Goal: Information Seeking & Learning: Check status

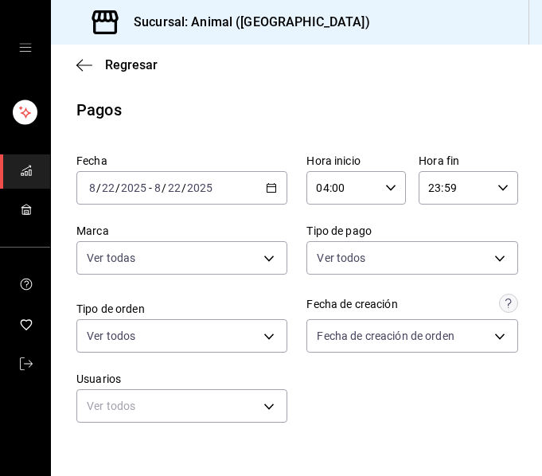
scroll to position [386, 0]
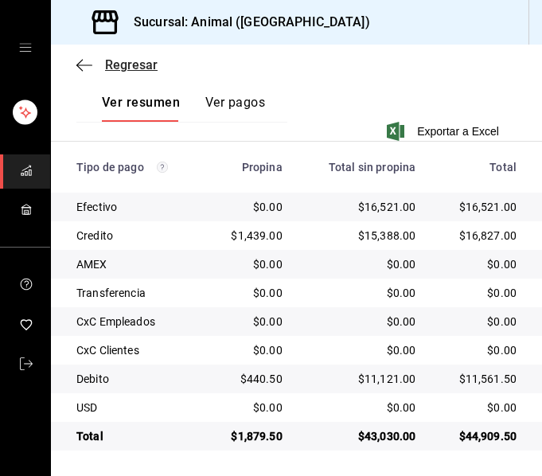
click at [80, 65] on icon "button" at bounding box center [84, 64] width 16 height 1
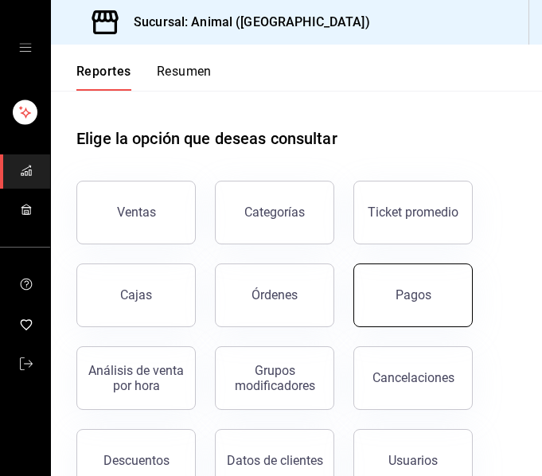
click at [414, 301] on div "Pagos" at bounding box center [413, 294] width 36 height 15
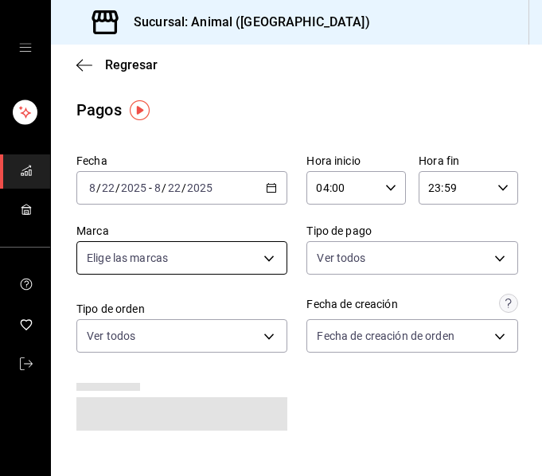
click at [264, 262] on body "Sucursal: Animal (Puebla) Regresar Pagos Fecha 2025-08-22 8 / 22 / 2025 - 2025-…" at bounding box center [271, 238] width 542 height 476
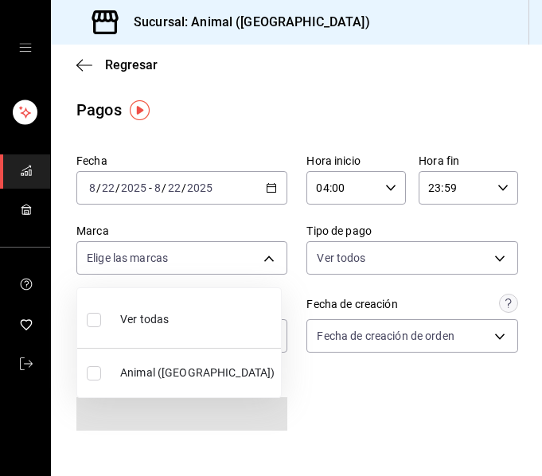
click at [231, 309] on li "Ver todas" at bounding box center [179, 317] width 204 height 47
type input "96838179-8fbb-4073-aae3-1789726318c8"
checkbox input "true"
click at [417, 419] on div at bounding box center [271, 238] width 542 height 476
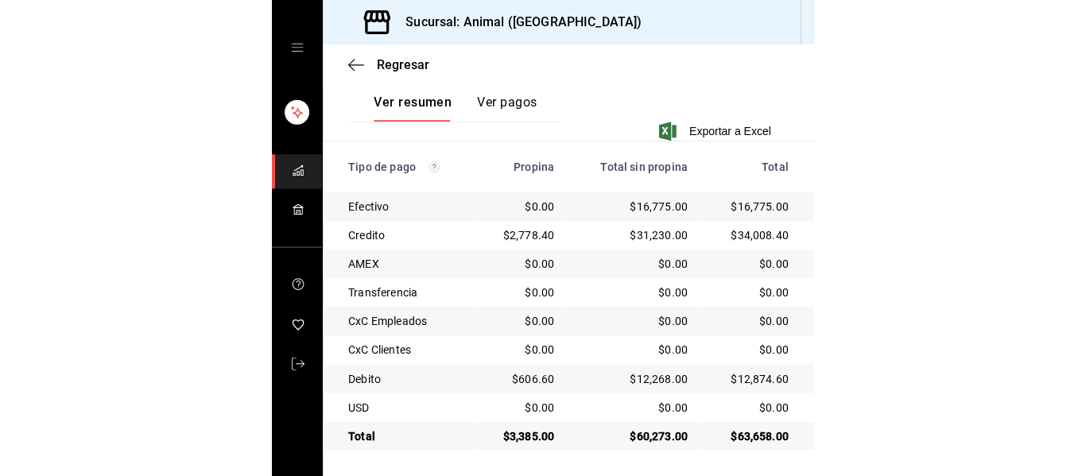
scroll to position [226, 0]
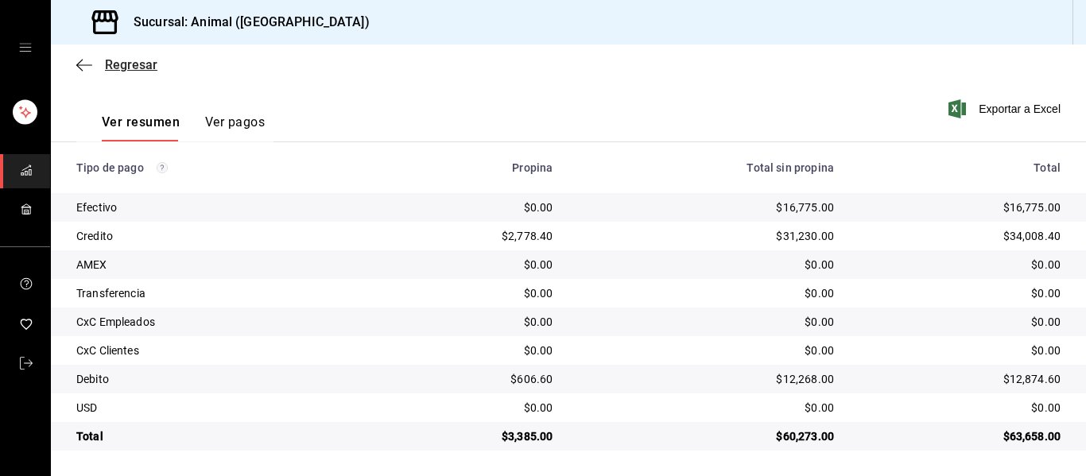
click at [81, 64] on icon "button" at bounding box center [84, 65] width 16 height 14
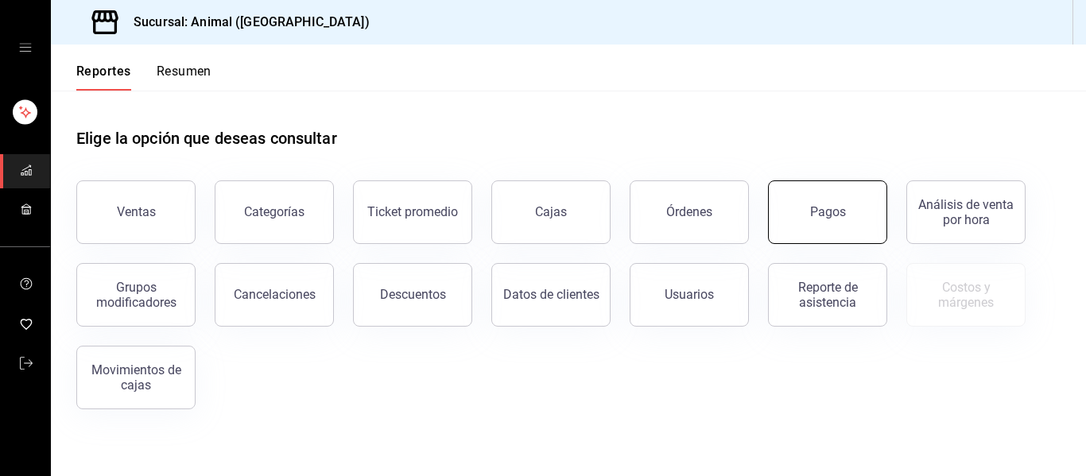
click at [826, 223] on button "Pagos" at bounding box center [827, 213] width 119 height 64
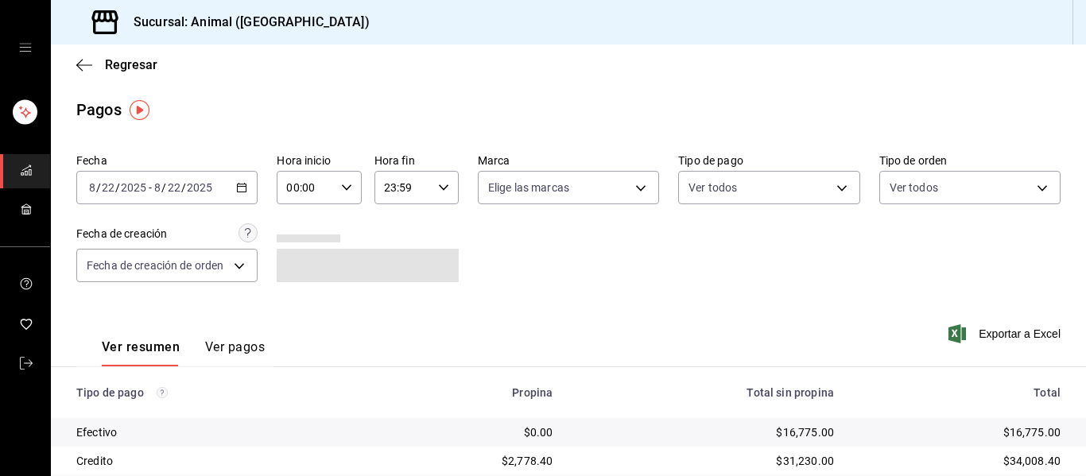
click at [341, 190] on icon "button" at bounding box center [346, 187] width 11 height 11
click at [294, 219] on span "04" at bounding box center [295, 222] width 17 height 13
type input "04:00"
click at [725, 267] on div at bounding box center [543, 238] width 1086 height 476
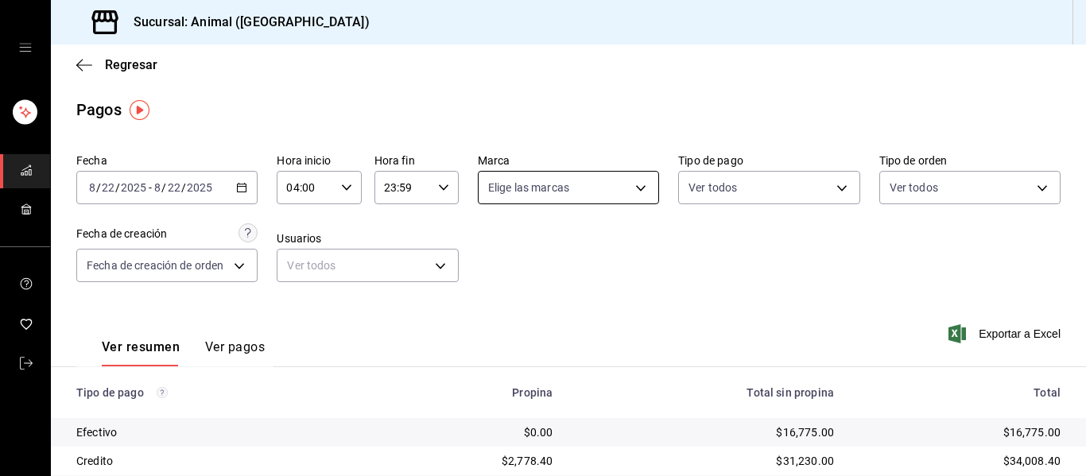
click at [635, 183] on body "Sucursal: Animal (Puebla) Regresar Pagos Fecha 2025-08-22 8 / 22 / 2025 - 2025-…" at bounding box center [543, 238] width 1086 height 476
click at [612, 246] on li "Ver todas" at bounding box center [576, 247] width 204 height 47
type input "96838179-8fbb-4073-aae3-1789726318c8"
checkbox input "true"
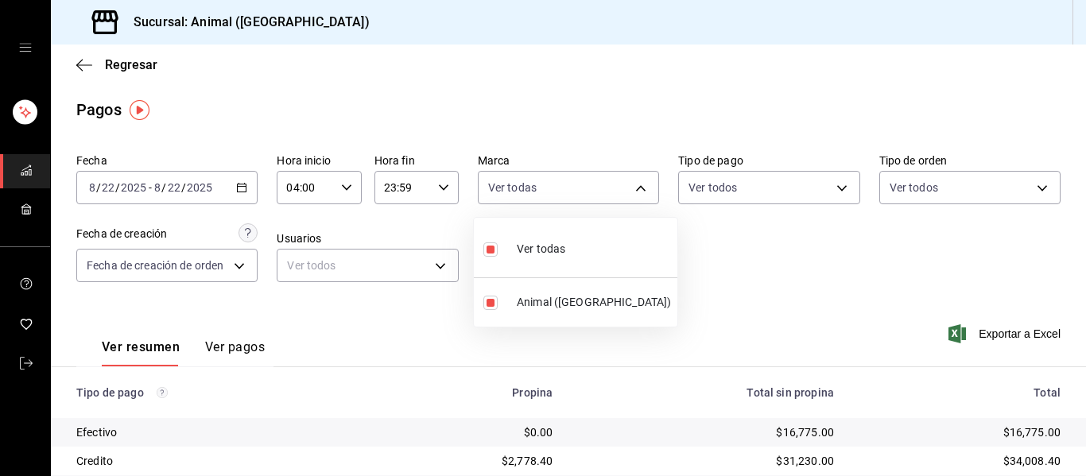
click at [750, 272] on div at bounding box center [543, 238] width 1086 height 476
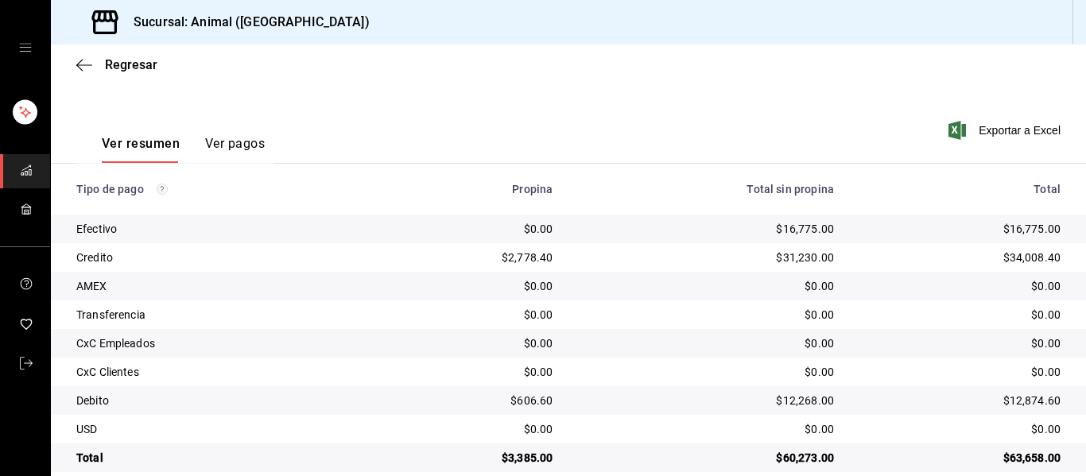
scroll to position [226, 0]
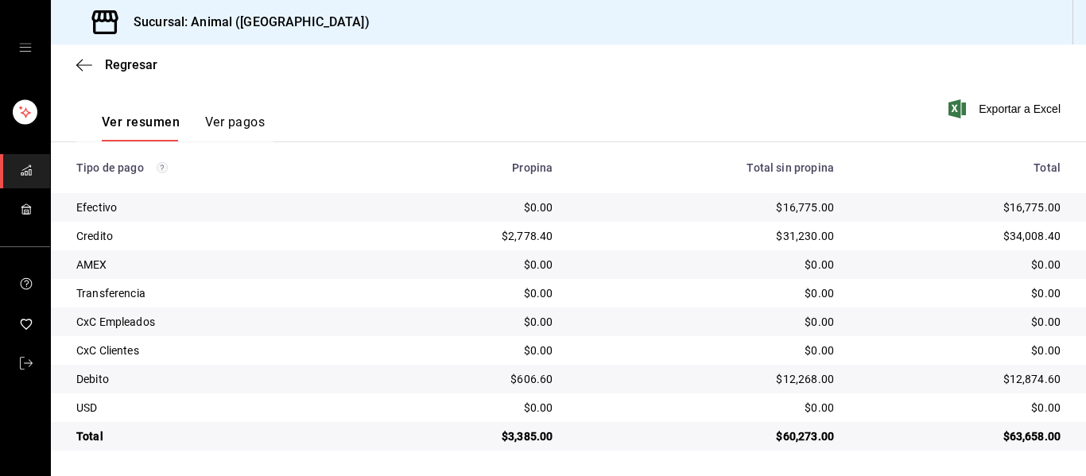
click at [76, 65] on div "Regresar" at bounding box center [568, 65] width 1035 height 41
click at [91, 67] on icon "button" at bounding box center [84, 65] width 16 height 14
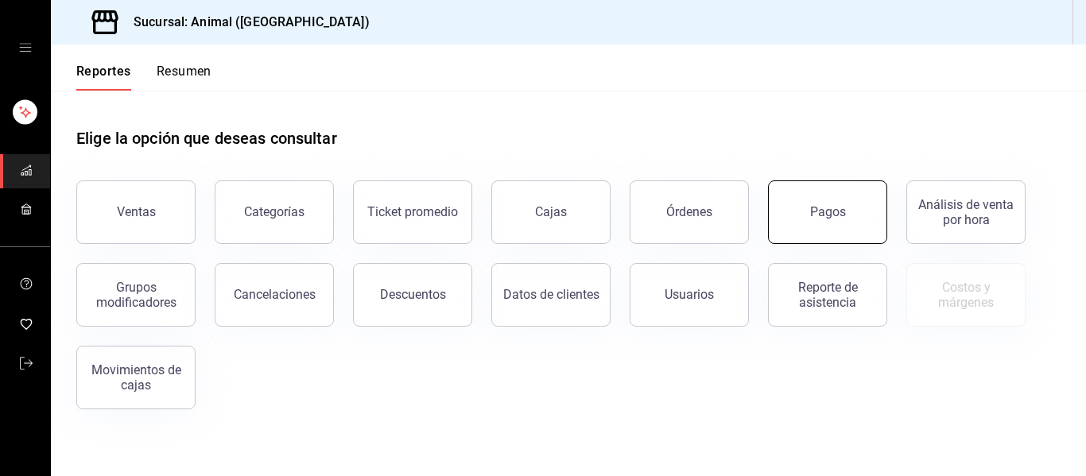
click at [802, 209] on button "Pagos" at bounding box center [827, 213] width 119 height 64
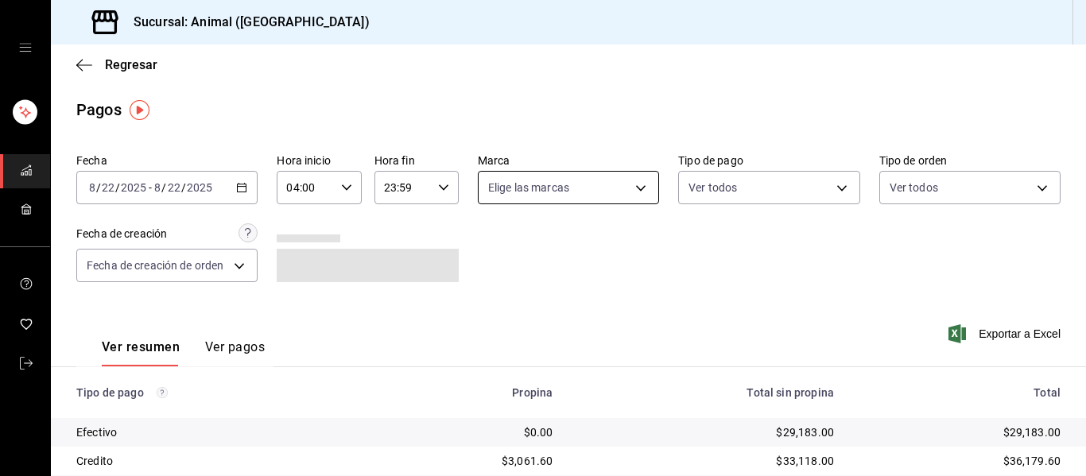
click at [635, 190] on body "Sucursal: Animal (Puebla) Regresar Pagos Fecha 2025-08-22 8 / 22 / 2025 - 2025-…" at bounding box center [543, 238] width 1086 height 476
click at [618, 242] on li "Ver todas" at bounding box center [576, 247] width 204 height 47
type input "96838179-8fbb-4073-aae3-1789726318c8"
checkbox input "true"
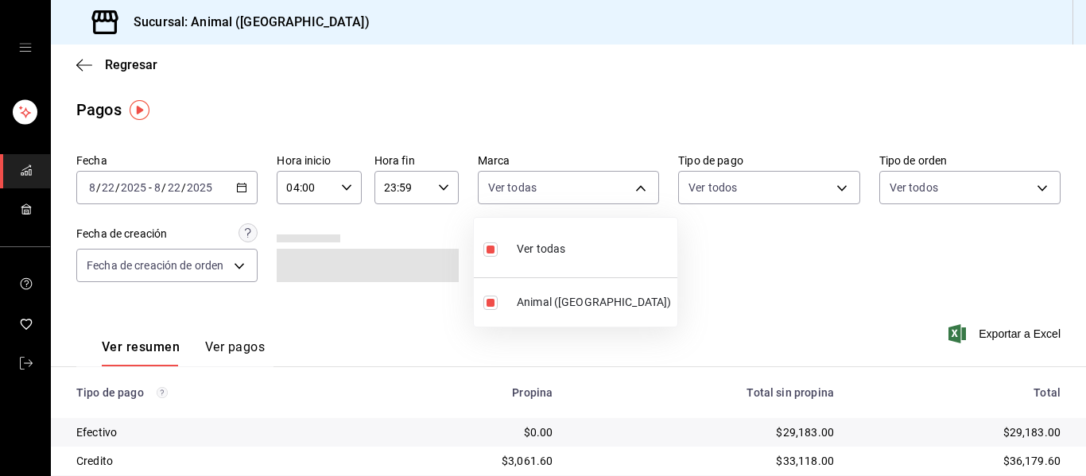
click at [817, 288] on div at bounding box center [543, 238] width 1086 height 476
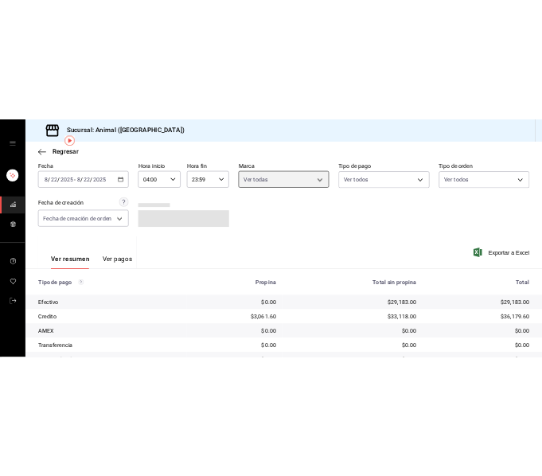
scroll to position [159, 0]
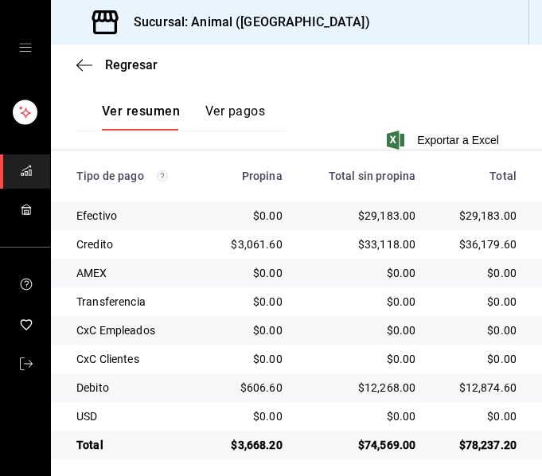
scroll to position [386, 0]
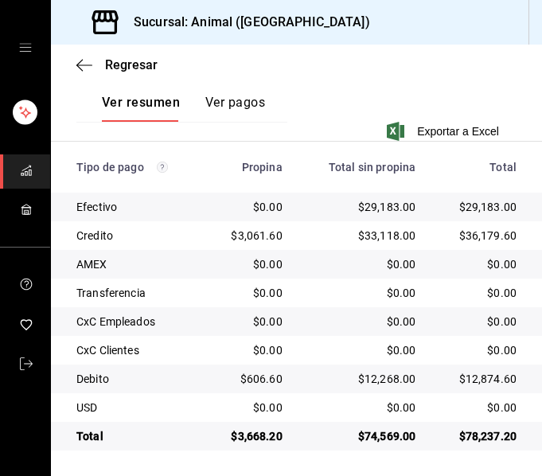
click at [160, 379] on div "Debito" at bounding box center [133, 379] width 115 height 16
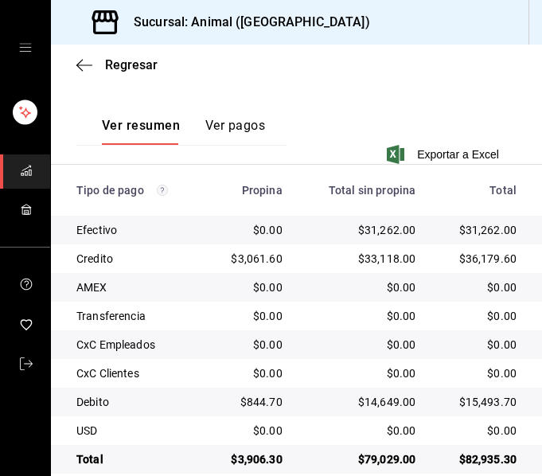
scroll to position [386, 0]
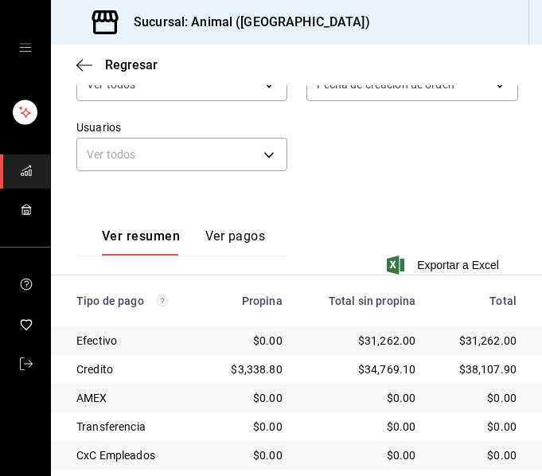
scroll to position [386, 0]
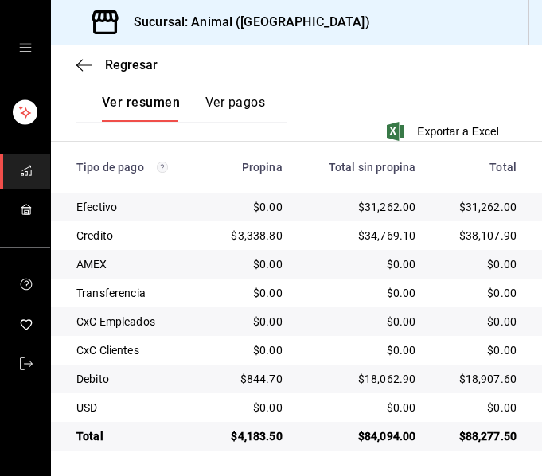
scroll to position [386, 0]
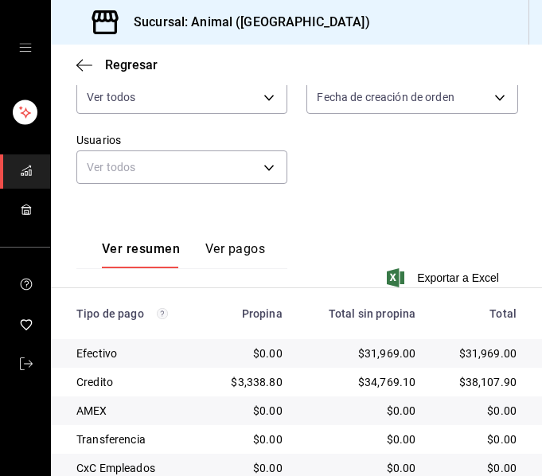
scroll to position [386, 0]
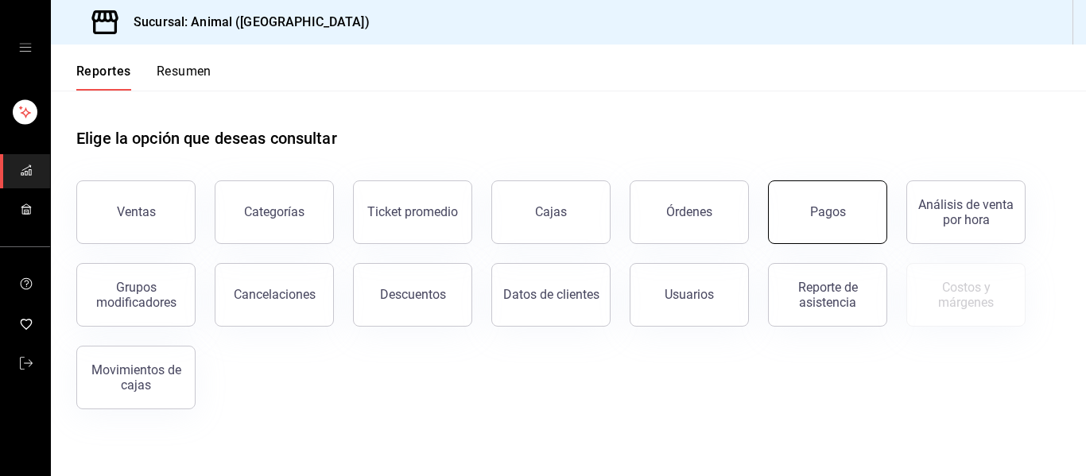
click at [541, 208] on div "Pagos" at bounding box center [828, 211] width 36 height 15
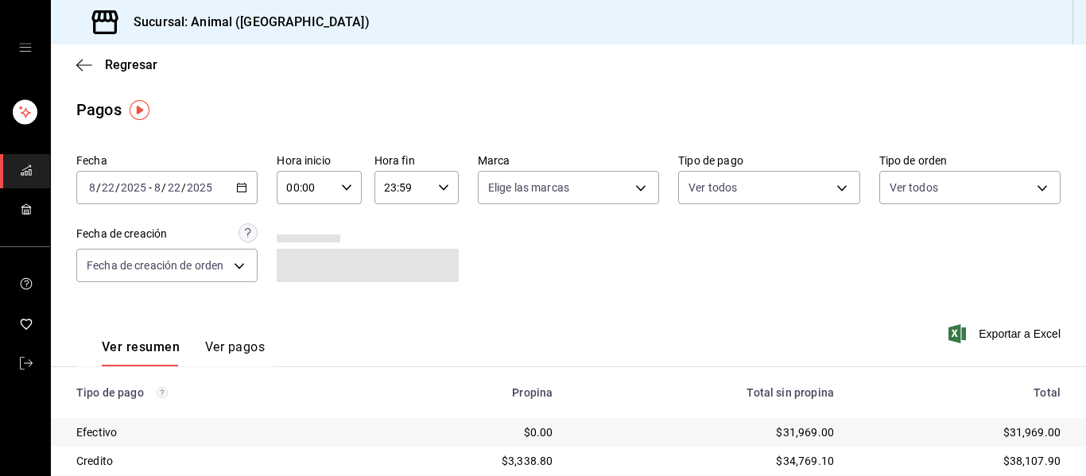
click at [331, 186] on input "00:00" at bounding box center [305, 188] width 57 height 32
click at [297, 301] on span "04" at bounding box center [295, 301] width 17 height 13
type input "04:00"
click at [503, 225] on div at bounding box center [543, 238] width 1086 height 476
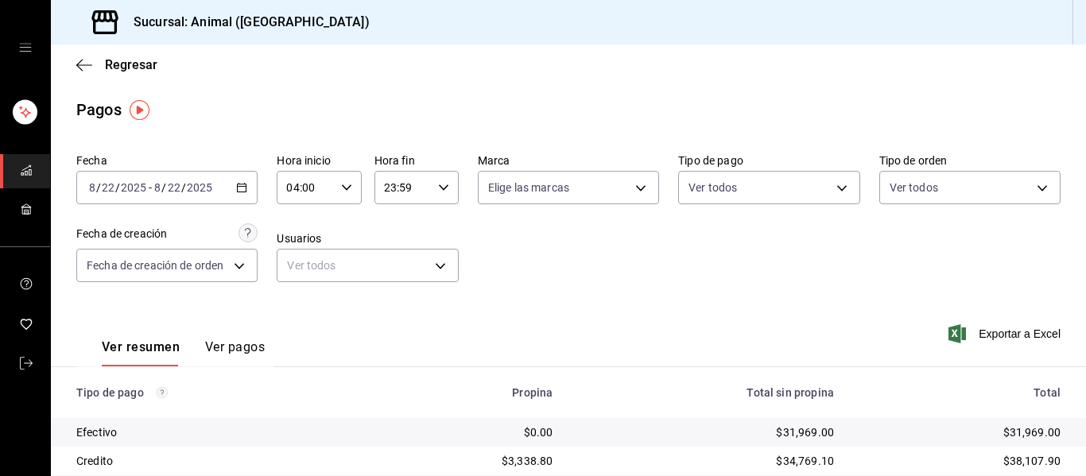
click at [442, 192] on icon "button" at bounding box center [443, 187] width 11 height 11
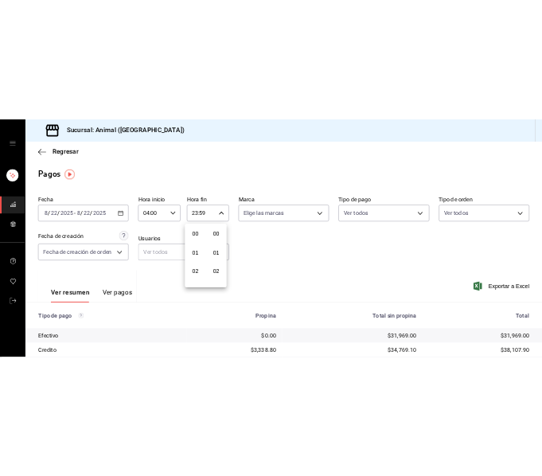
scroll to position [2163, 0]
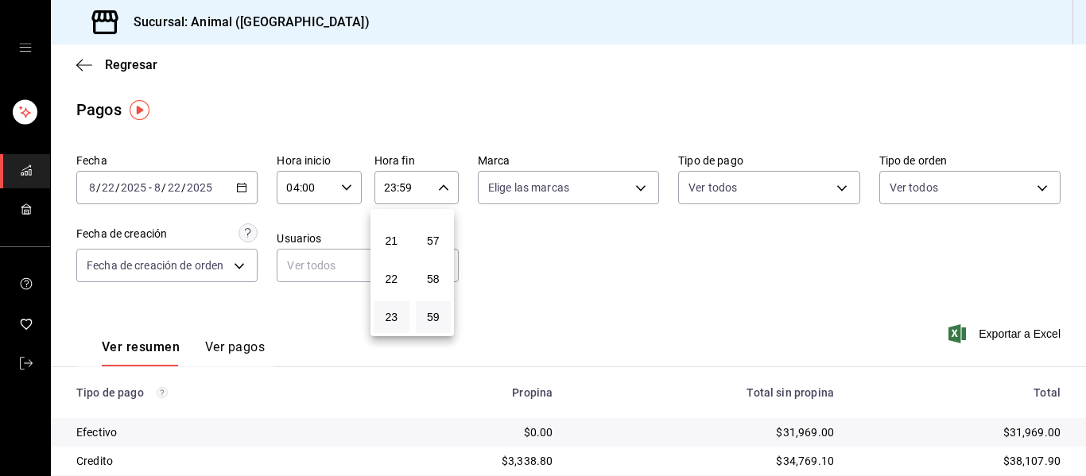
click at [541, 247] on div at bounding box center [543, 238] width 1086 height 476
click at [541, 192] on body "Sucursal: Animal ([GEOGRAPHIC_DATA]) Regresar Pagos Fecha [DATE] [DATE] - [DATE…" at bounding box center [543, 238] width 1086 height 476
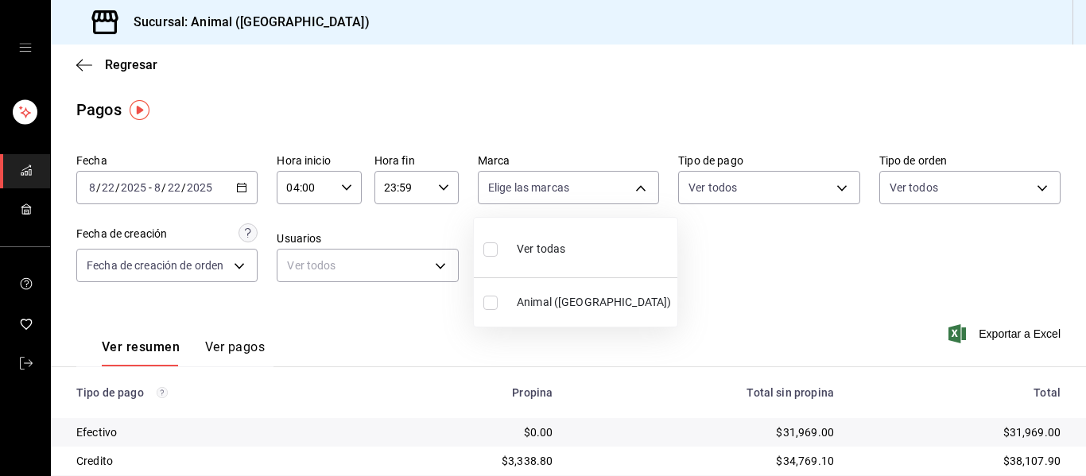
click at [527, 247] on span "Ver todas" at bounding box center [541, 249] width 49 height 17
type input "96838179-8fbb-4073-aae3-1789726318c8"
checkbox input "true"
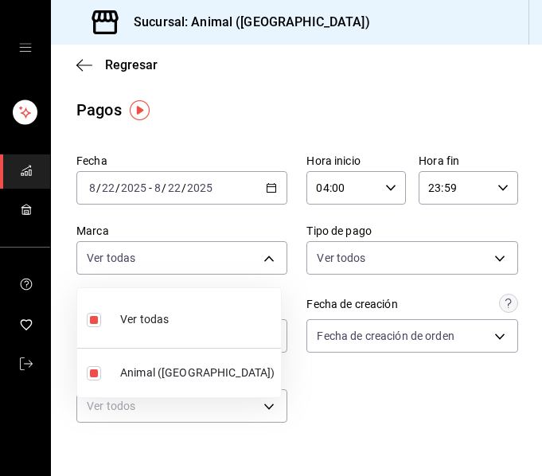
click at [382, 403] on div at bounding box center [271, 238] width 542 height 476
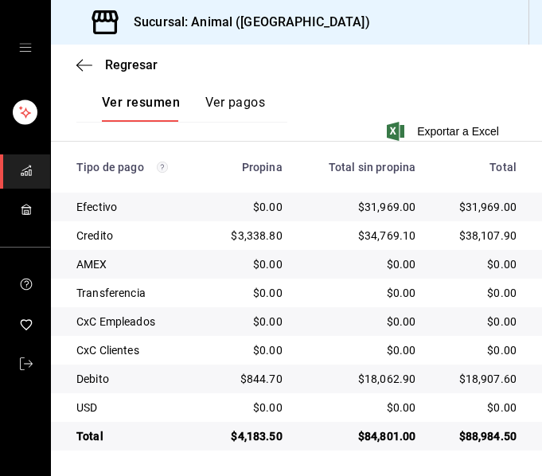
scroll to position [386, 0]
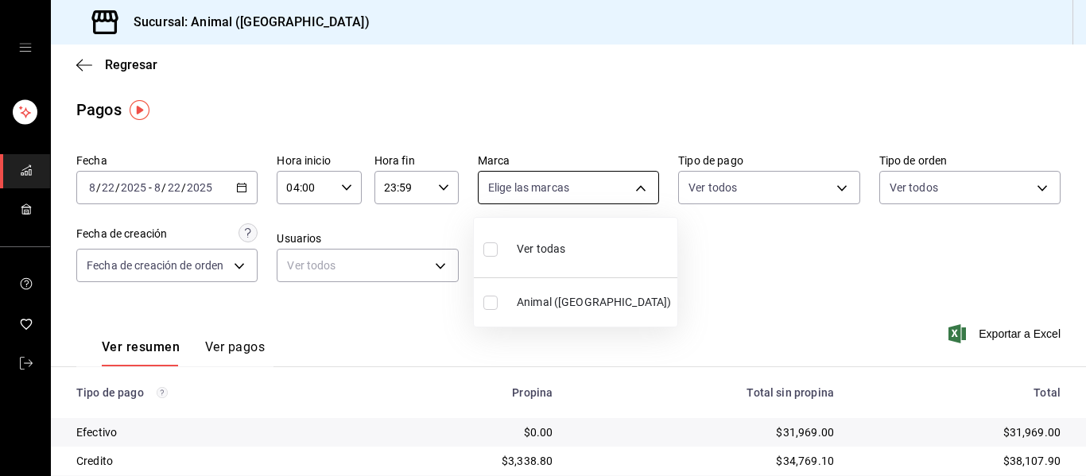
click at [541, 183] on body "Sucursal: Animal ([GEOGRAPHIC_DATA]) Regresar Pagos Fecha [DATE] [DATE] - [DATE…" at bounding box center [543, 238] width 1086 height 476
click at [541, 250] on span "Ver todas" at bounding box center [541, 249] width 49 height 17
type input "96838179-8fbb-4073-aae3-1789726318c8"
checkbox input "true"
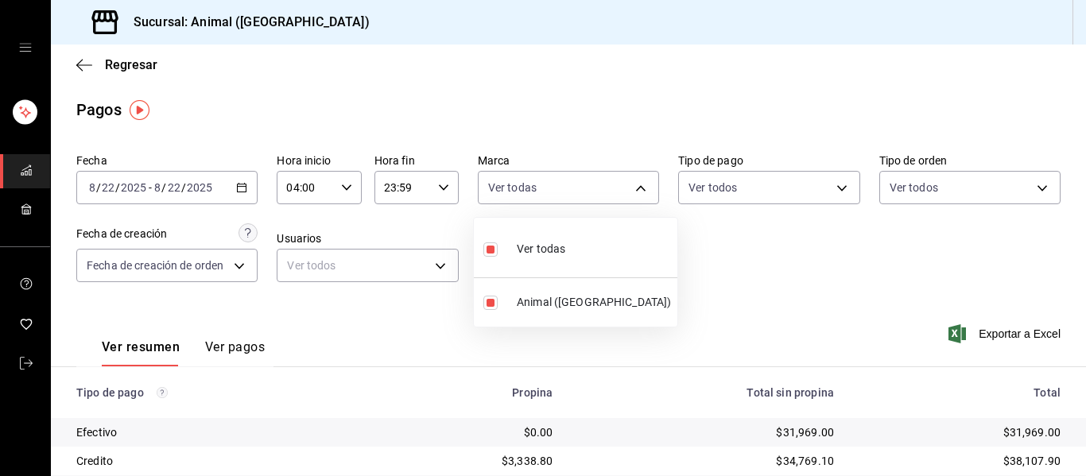
click at [541, 255] on div at bounding box center [543, 238] width 1086 height 476
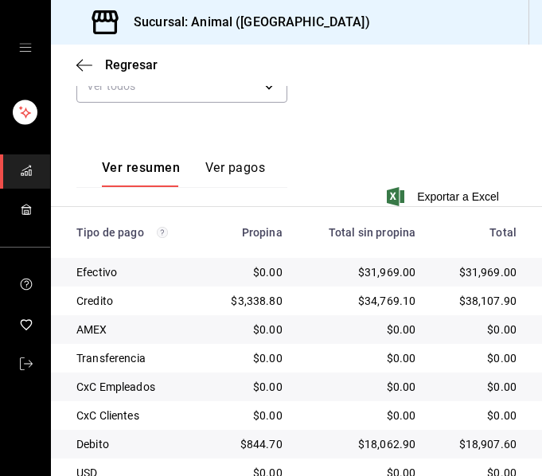
scroll to position [386, 0]
